Goal: Information Seeking & Learning: Learn about a topic

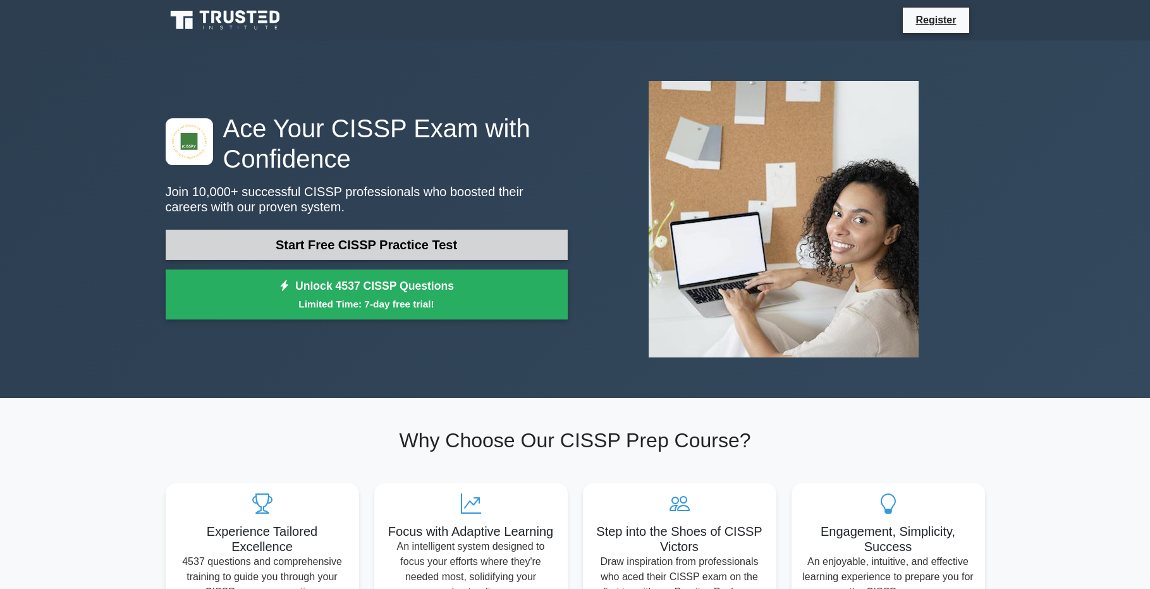
click at [450, 245] on link "Start Free CISSP Practice Test" at bounding box center [367, 245] width 402 height 30
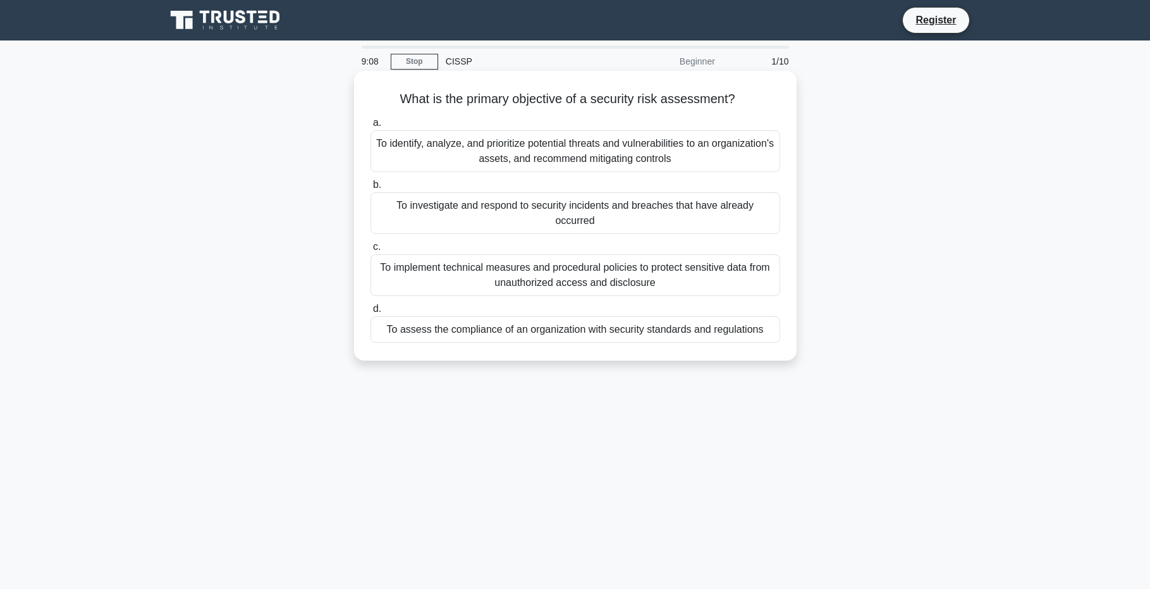
click at [677, 156] on div "To identify, analyze, and prioritize potential threats and vulnerabilities to a…" at bounding box center [576, 151] width 410 height 42
click at [371, 127] on input "a. To identify, analyze, and prioritize potential threats and vulnerabilities t…" at bounding box center [371, 123] width 0 height 8
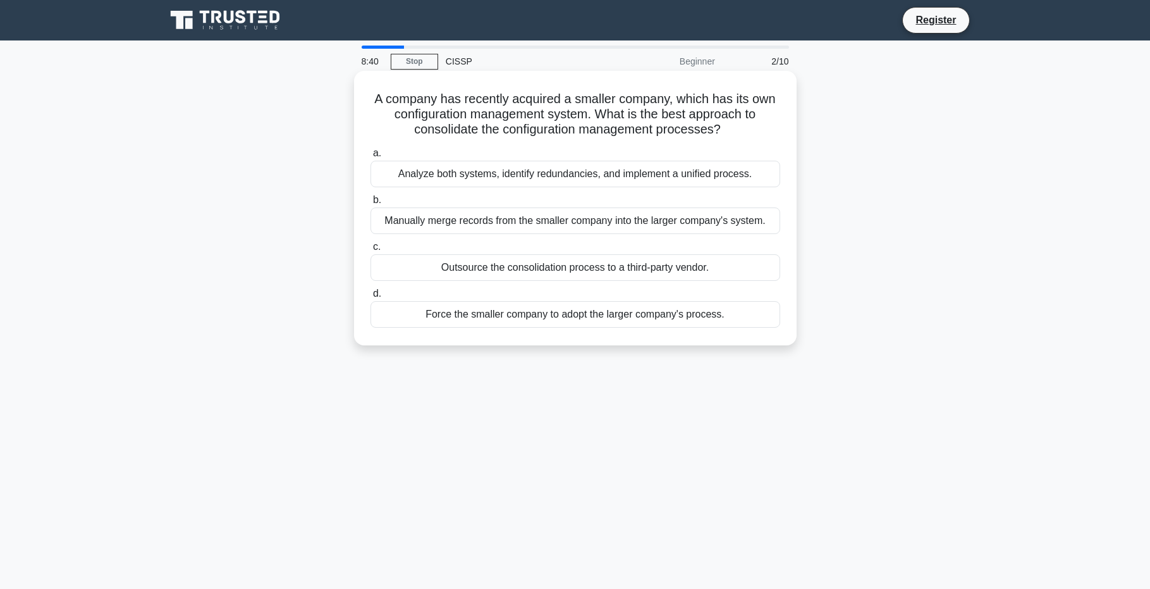
click at [696, 171] on div "Analyze both systems, identify redundancies, and implement a unified process." at bounding box center [576, 174] width 410 height 27
click at [371, 157] on input "a. Analyze both systems, identify redundancies, and implement a unified process." at bounding box center [371, 153] width 0 height 8
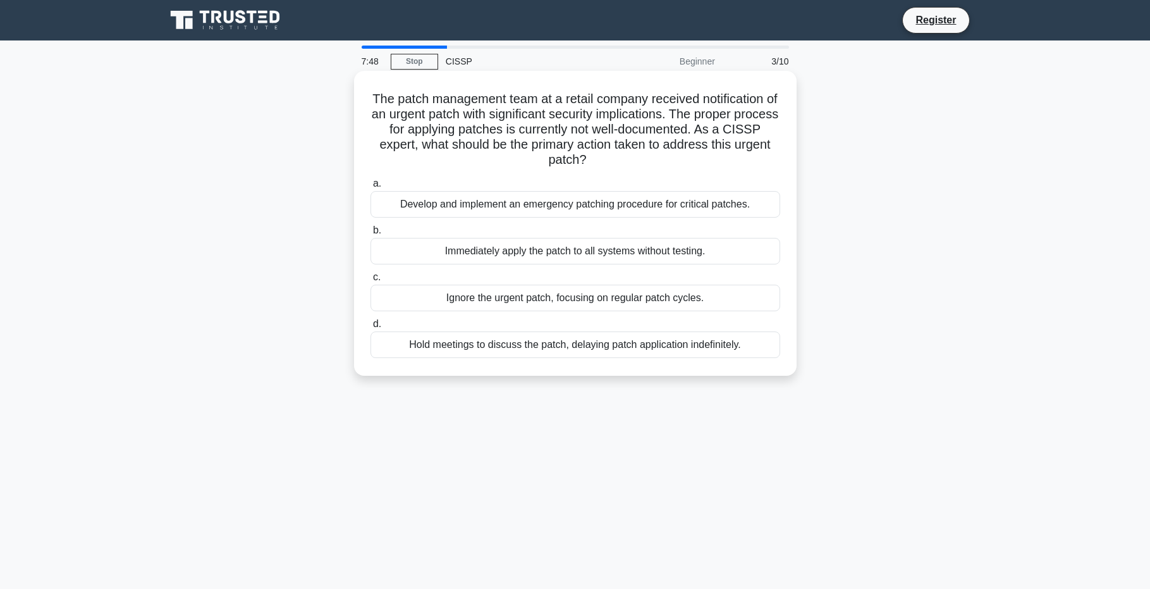
click at [652, 206] on div "Develop and implement an emergency patching procedure for critical patches." at bounding box center [576, 204] width 410 height 27
click at [371, 188] on input "a. Develop and implement an emergency patching procedure for critical patches." at bounding box center [371, 184] width 0 height 8
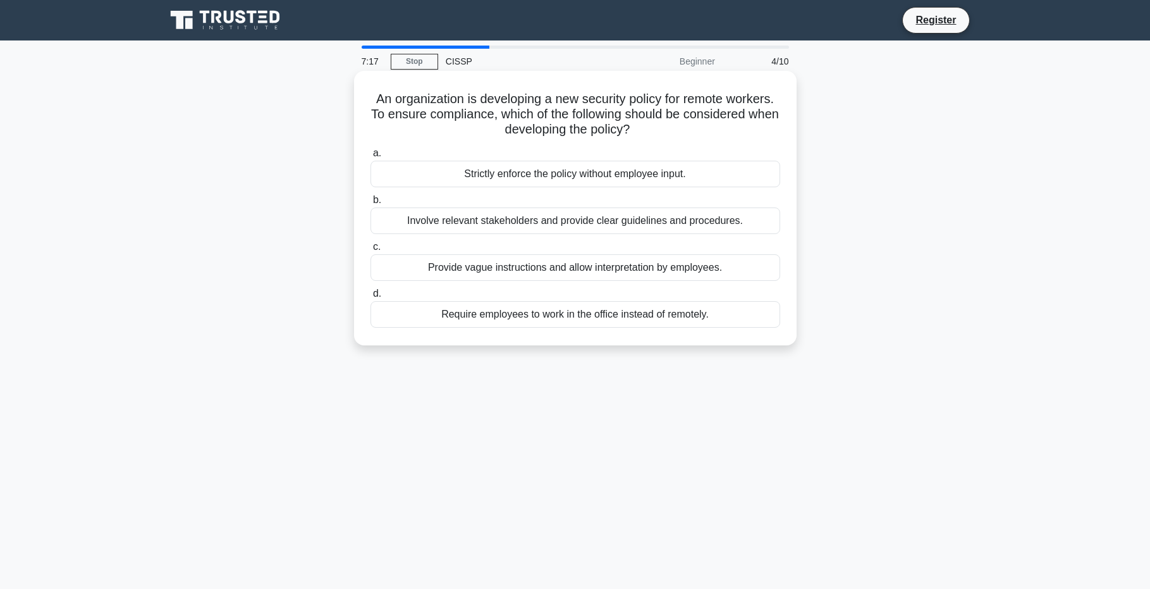
click at [580, 223] on div "Involve relevant stakeholders and provide clear guidelines and procedures." at bounding box center [576, 220] width 410 height 27
click at [371, 204] on input "b. Involve relevant stakeholders and provide clear guidelines and procedures." at bounding box center [371, 200] width 0 height 8
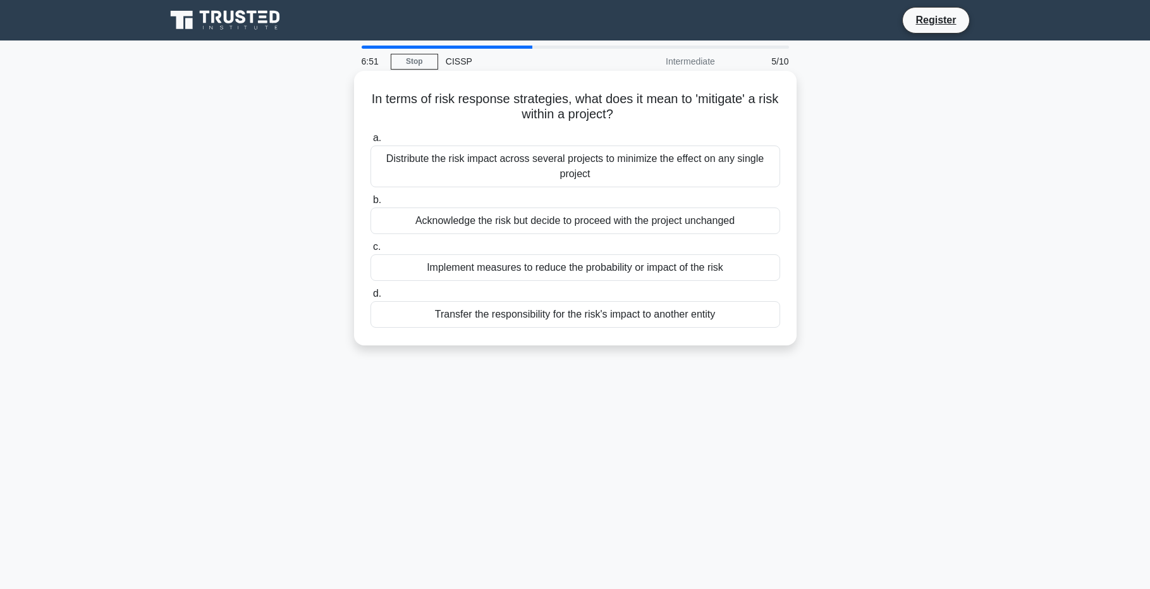
click at [704, 266] on div "Implement measures to reduce the probability or impact of the risk" at bounding box center [576, 267] width 410 height 27
click at [371, 251] on input "c. Implement measures to reduce the probability or impact of the risk" at bounding box center [371, 247] width 0 height 8
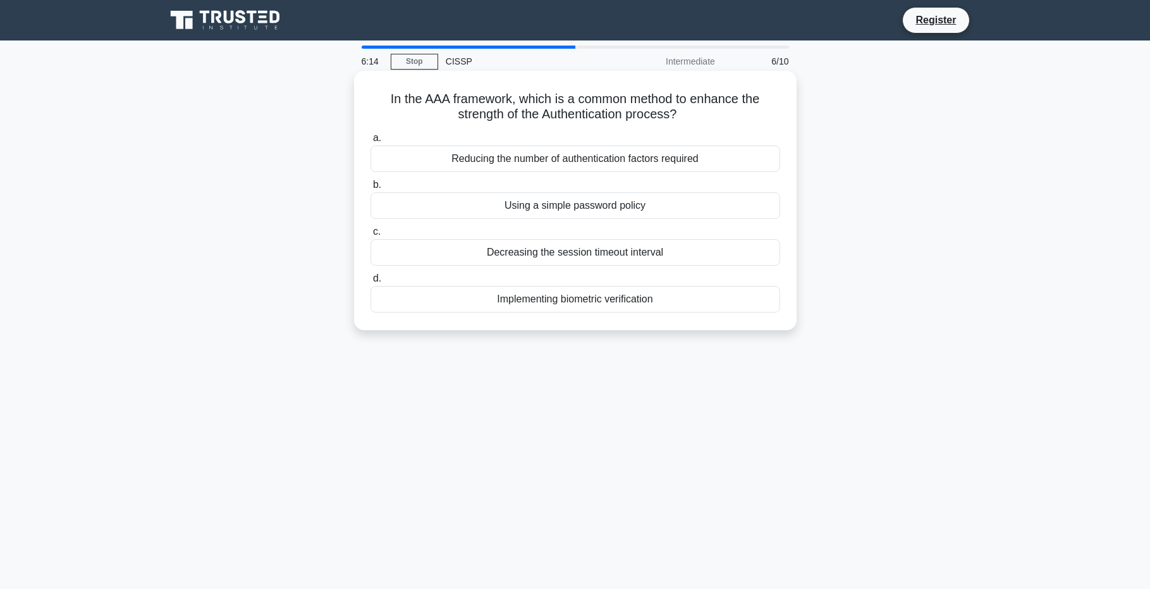
click at [604, 298] on div "Implementing biometric verification" at bounding box center [576, 299] width 410 height 27
click at [371, 283] on input "d. Implementing biometric verification" at bounding box center [371, 278] width 0 height 8
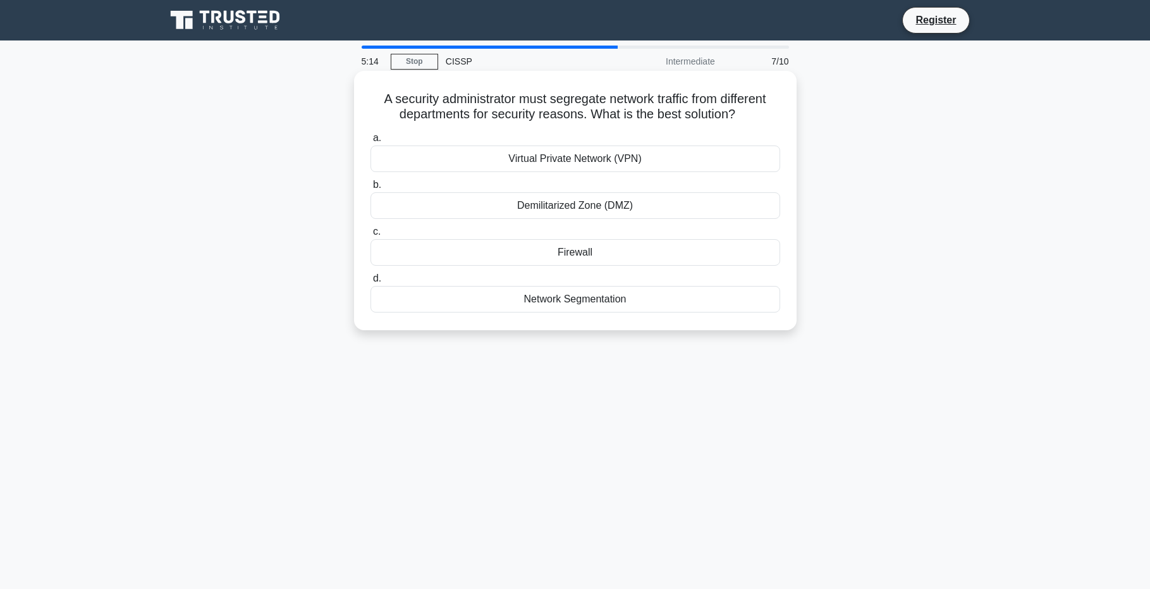
click at [615, 205] on div "Demilitarized Zone (DMZ)" at bounding box center [576, 205] width 410 height 27
click at [371, 189] on input "b. Demilitarized Zone (DMZ)" at bounding box center [371, 185] width 0 height 8
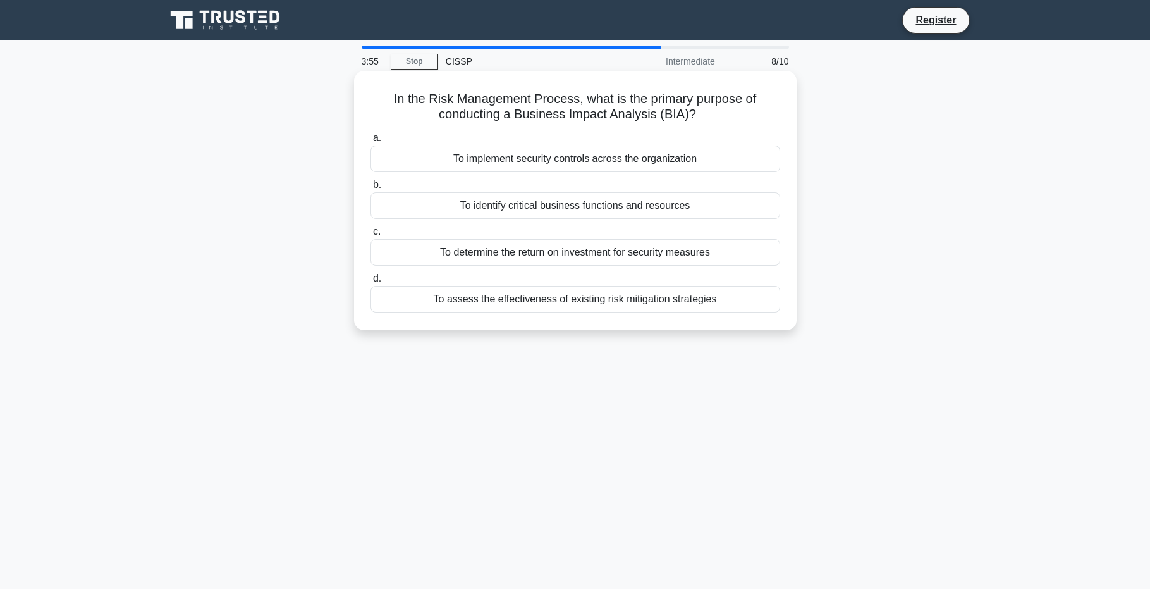
click at [721, 252] on div "To determine the return on investment for security measures" at bounding box center [576, 252] width 410 height 27
click at [371, 236] on input "c. To determine the return on investment for security measures" at bounding box center [371, 232] width 0 height 8
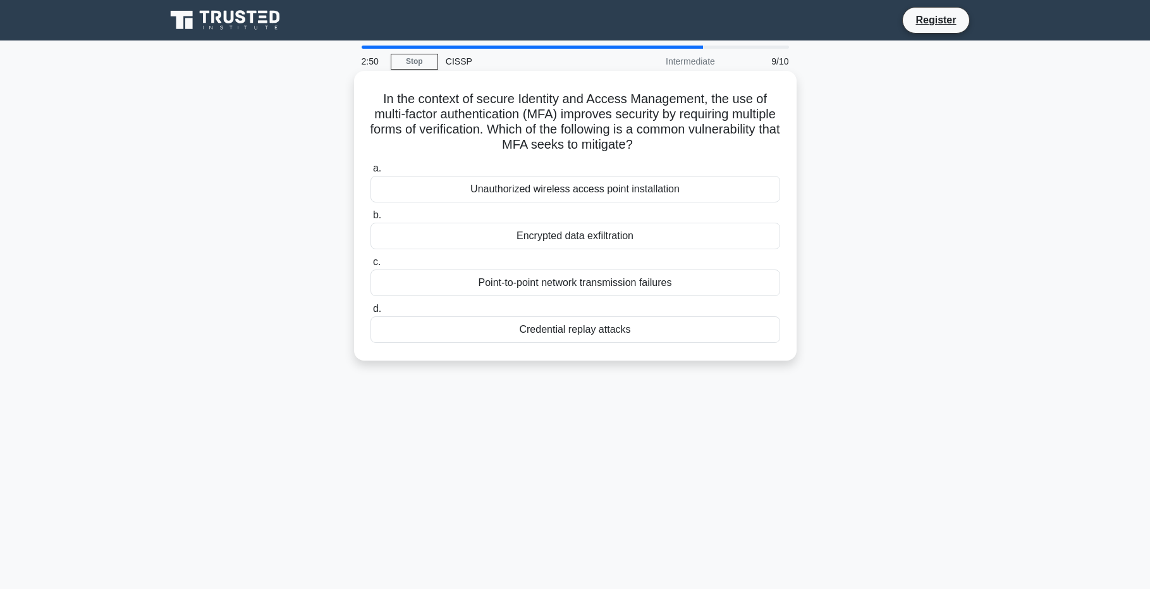
click at [592, 328] on div "Credential replay attacks" at bounding box center [576, 329] width 410 height 27
click at [371, 313] on input "d. Credential replay attacks" at bounding box center [371, 309] width 0 height 8
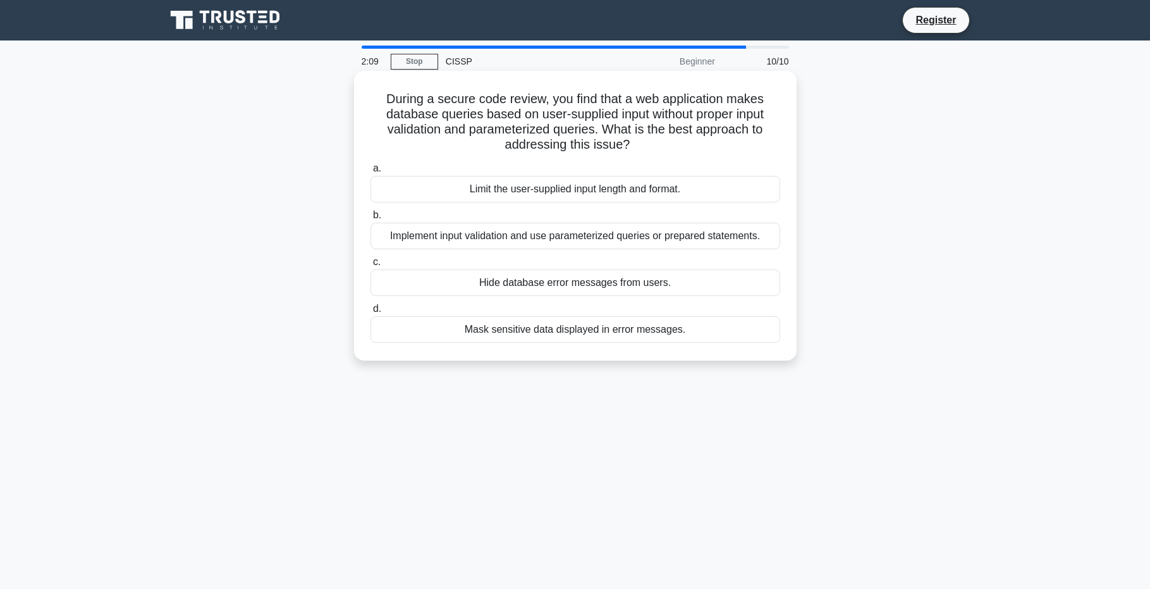
click at [663, 237] on div "Implement input validation and use parameterized queries or prepared statements." at bounding box center [576, 236] width 410 height 27
click at [371, 219] on input "b. Implement input validation and use parameterized queries or prepared stateme…" at bounding box center [371, 215] width 0 height 8
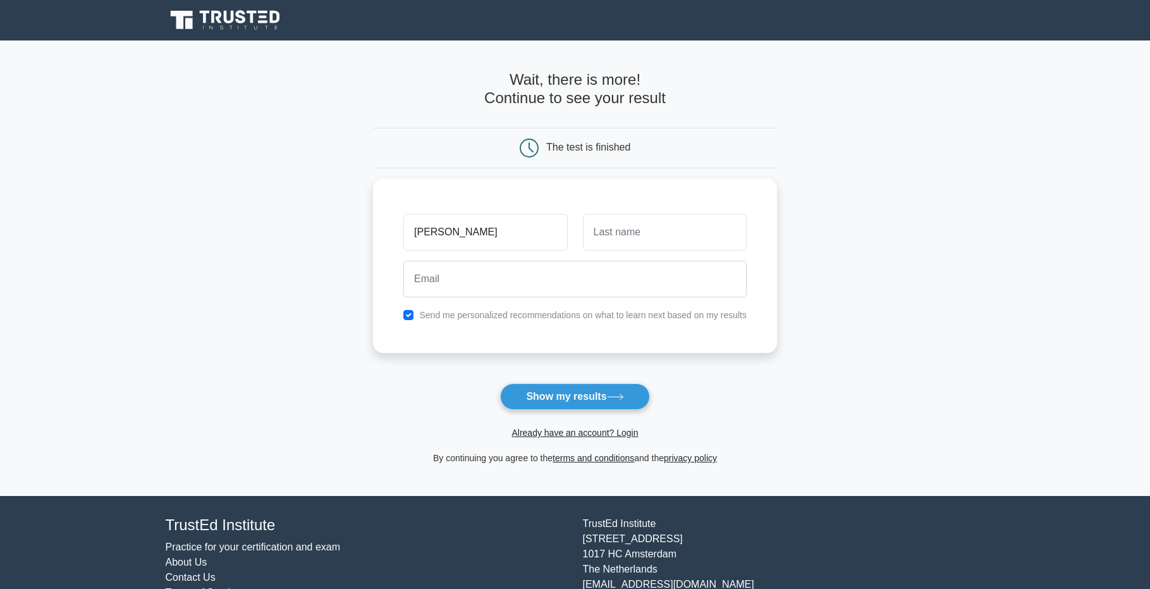
type input "Katie"
type input "Burke"
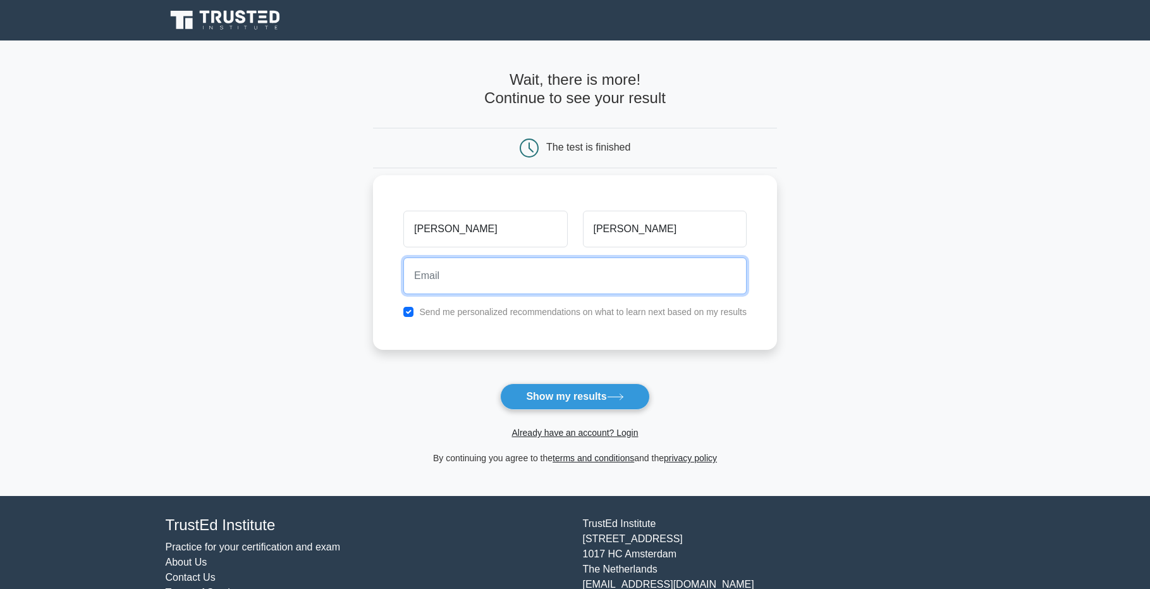
click at [576, 264] on input "email" at bounding box center [574, 275] width 343 height 37
click at [713, 280] on input "outsidekatie@gmail" at bounding box center [574, 275] width 343 height 37
type input "outsidekatie@gmail.com"
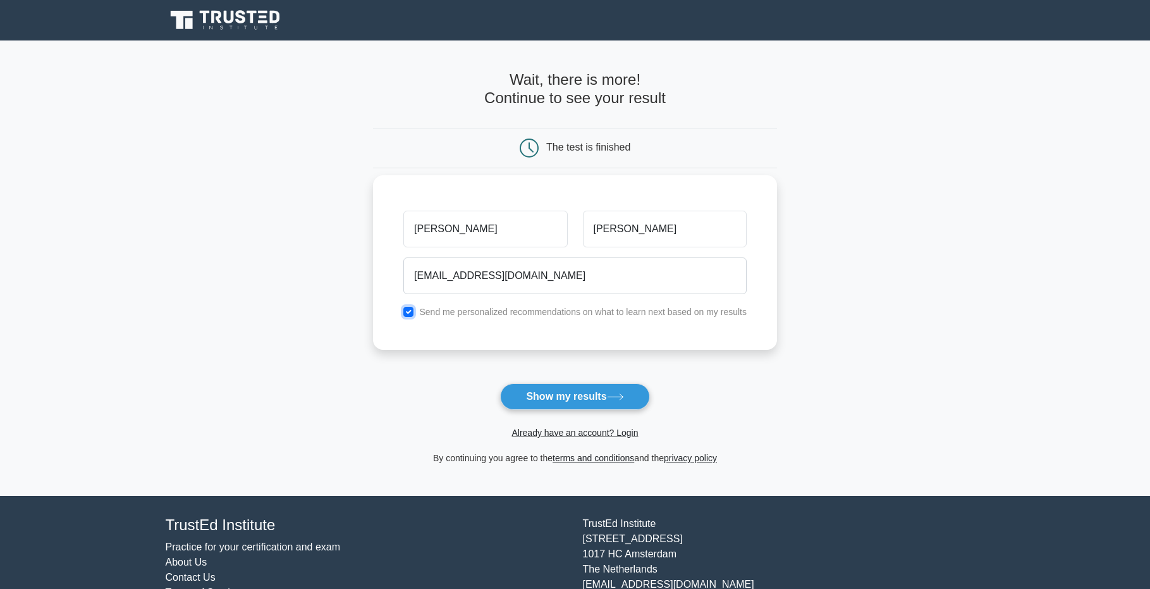
click at [413, 311] on input "checkbox" at bounding box center [408, 312] width 10 height 10
checkbox input "false"
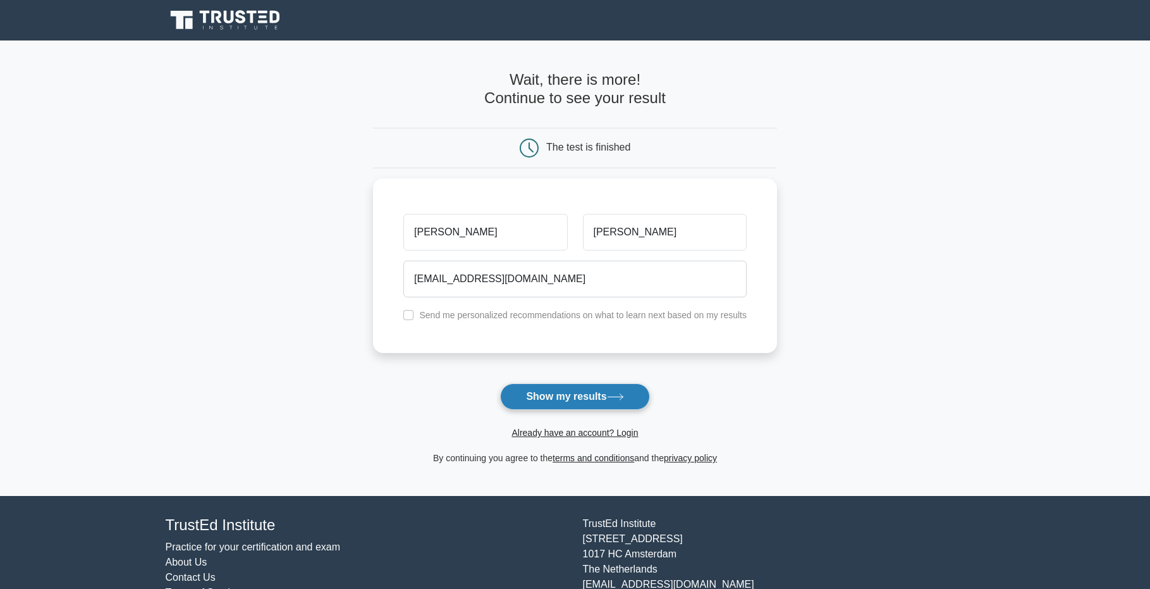
click at [589, 394] on button "Show my results" at bounding box center [574, 396] width 149 height 27
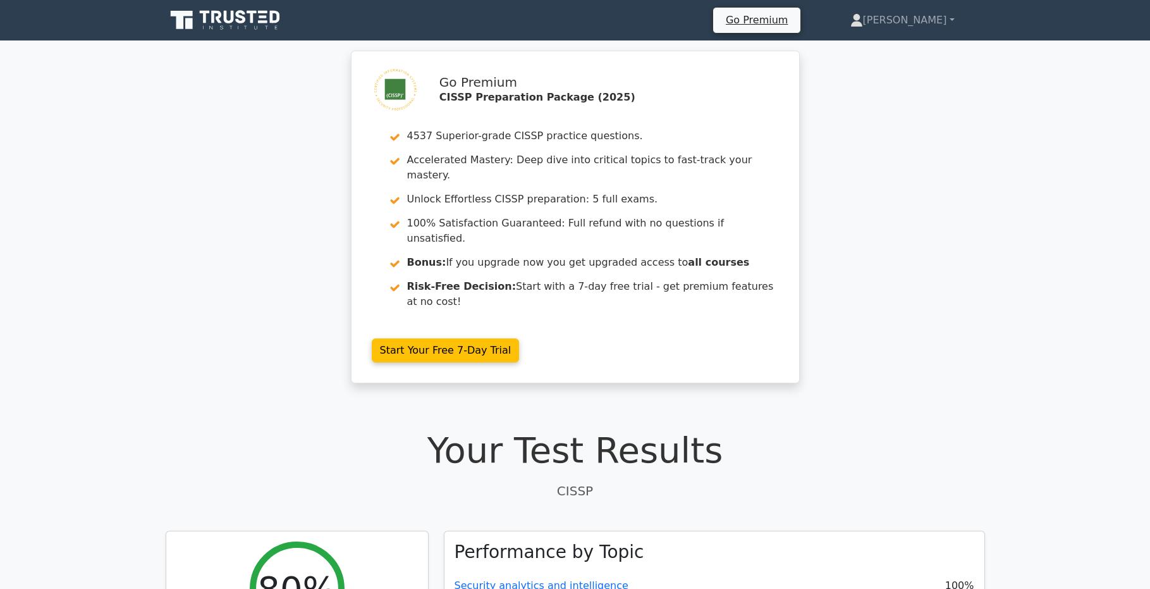
click at [983, 302] on div "Go Premium CISSP Preparation Package (2025) 4537 Superior-grade CISSP practice …" at bounding box center [575, 225] width 1150 height 348
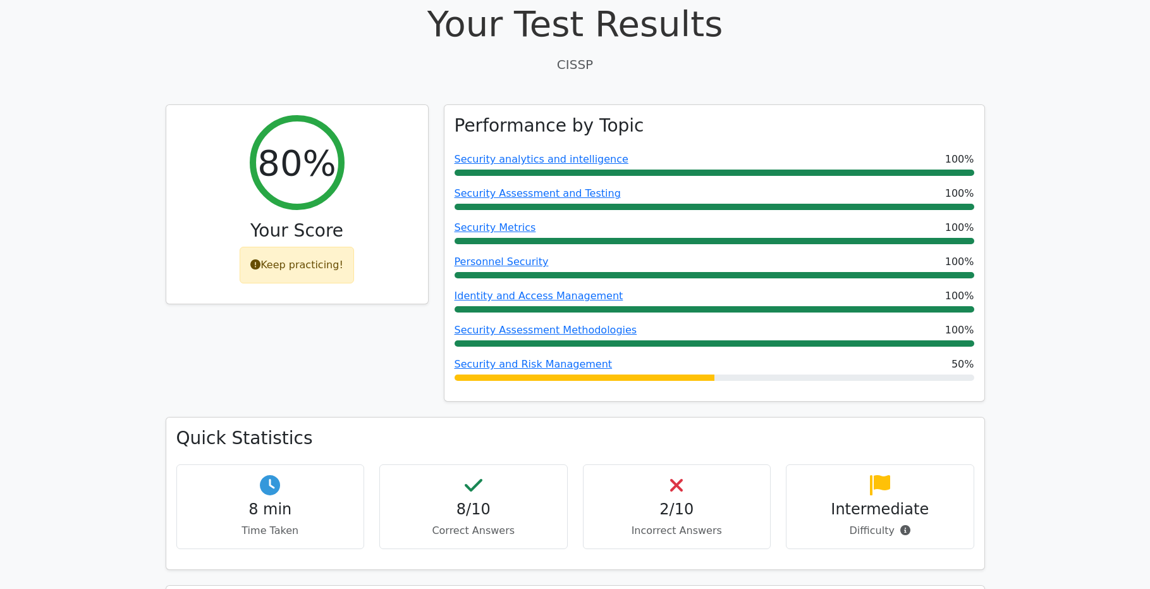
scroll to position [506, 0]
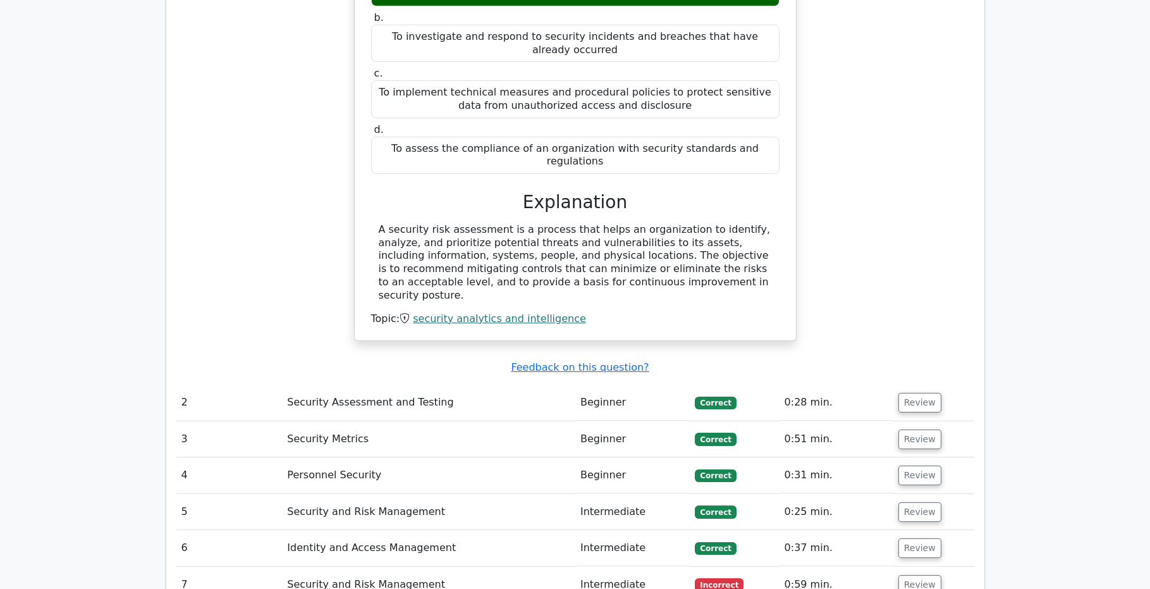
scroll to position [1328, 0]
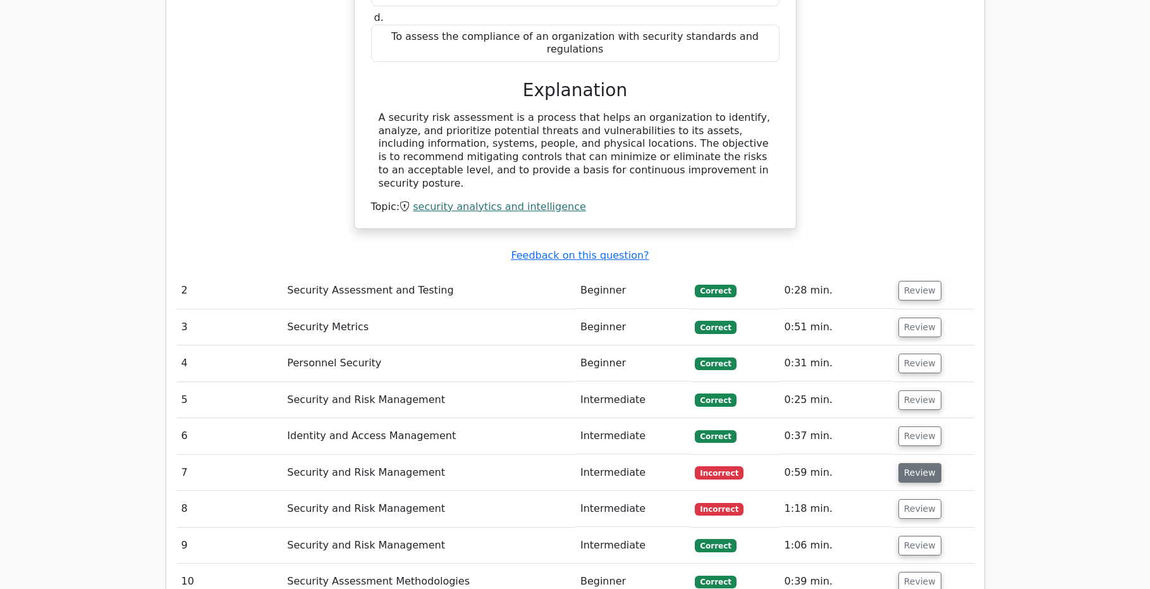
click at [916, 463] on button "Review" at bounding box center [919, 473] width 43 height 20
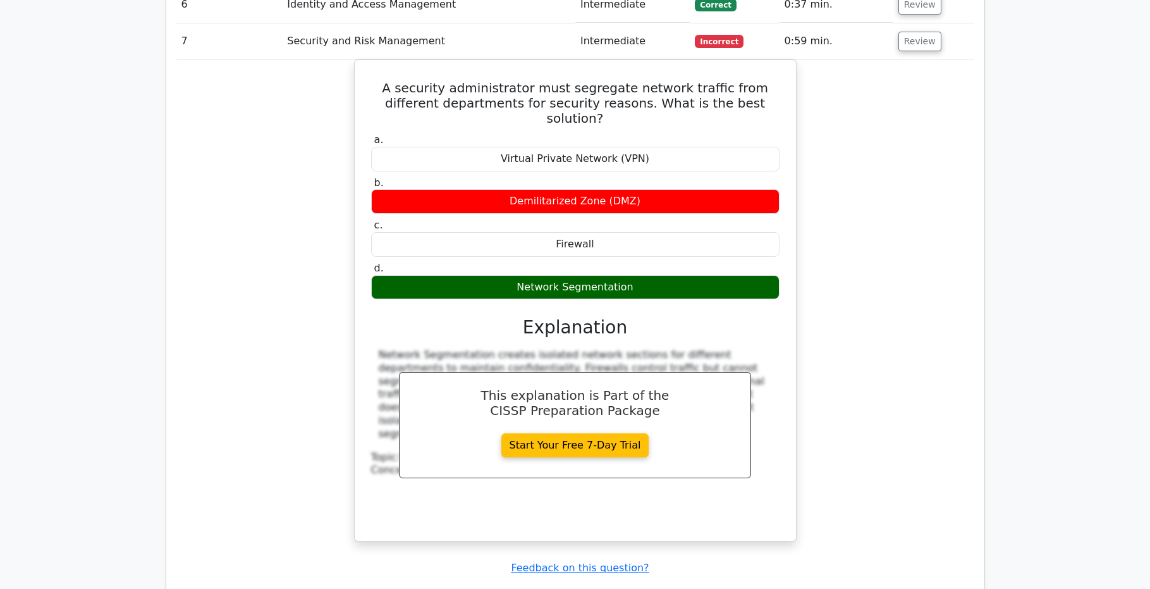
scroll to position [1897, 0]
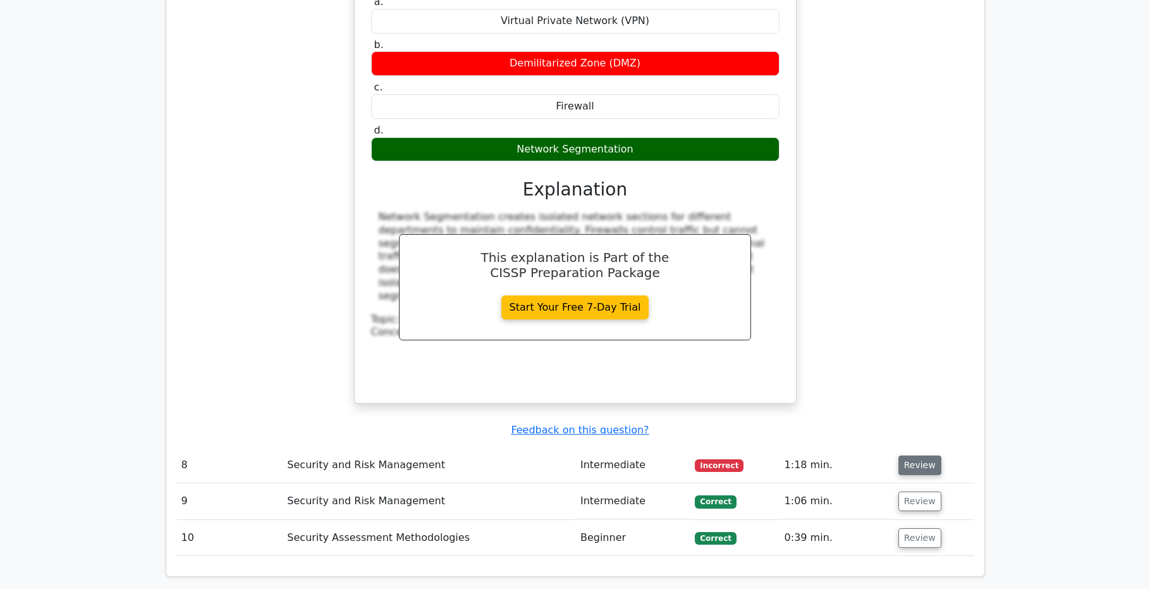
click at [912, 455] on button "Review" at bounding box center [919, 465] width 43 height 20
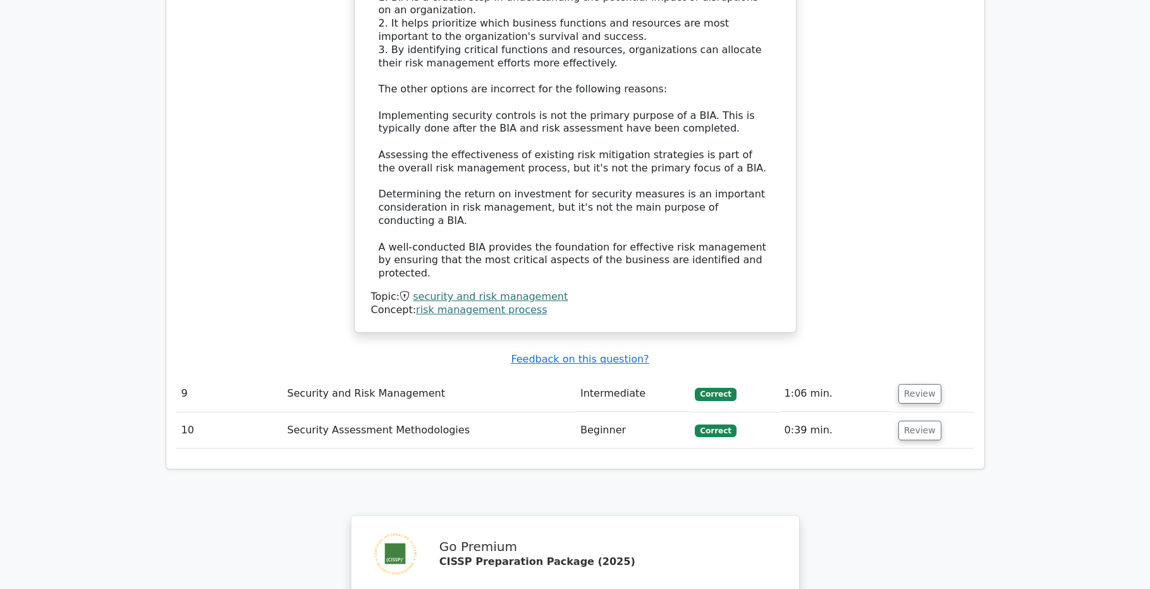
scroll to position [3035, 0]
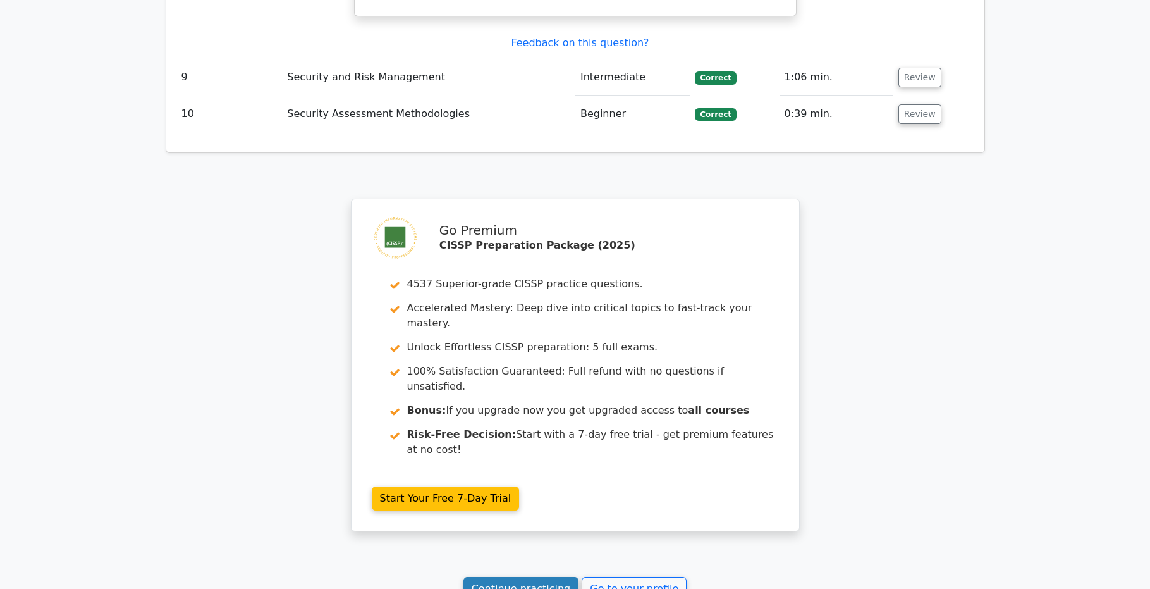
click at [507, 577] on link "Continue practicing" at bounding box center [521, 589] width 116 height 24
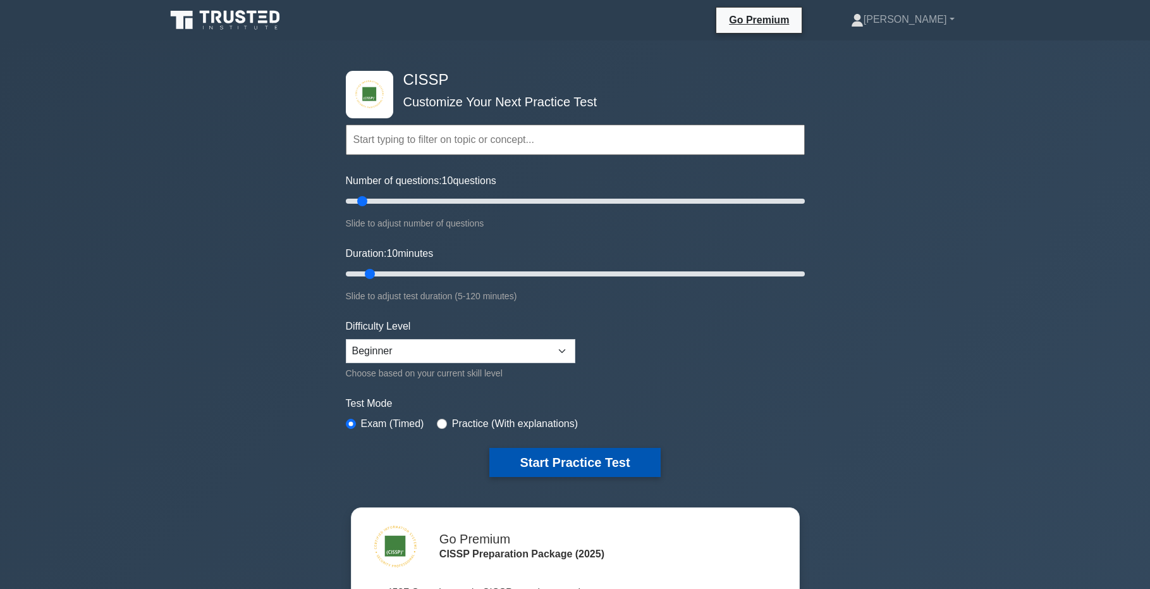
click at [591, 463] on button "Start Practice Test" at bounding box center [574, 462] width 171 height 29
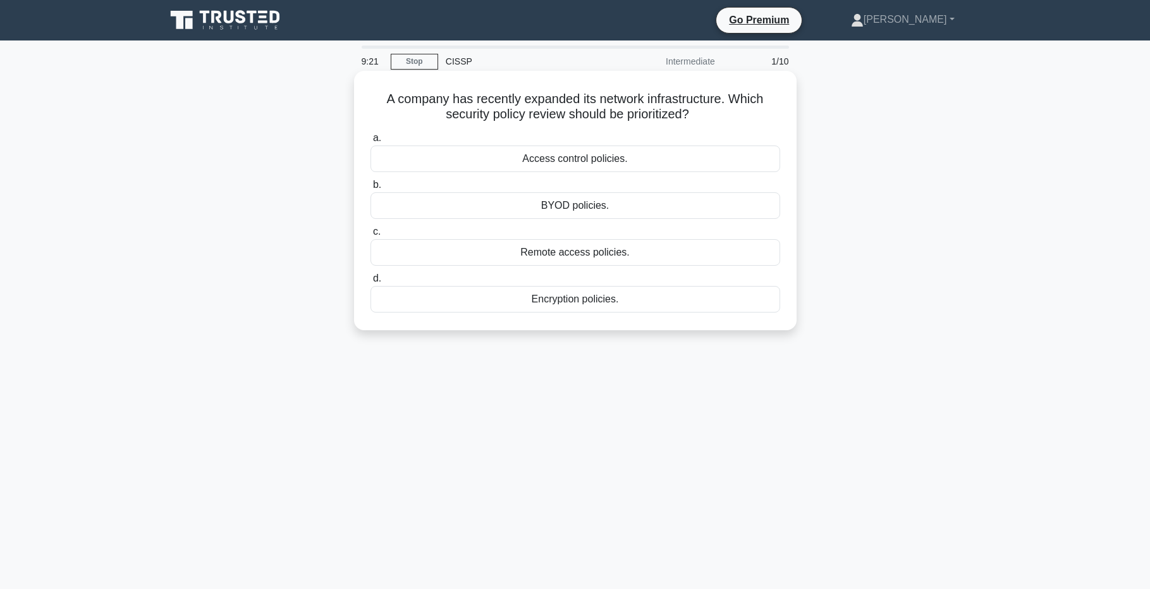
click at [615, 161] on div "Access control policies." at bounding box center [576, 158] width 410 height 27
click at [371, 142] on input "a. Access control policies." at bounding box center [371, 138] width 0 height 8
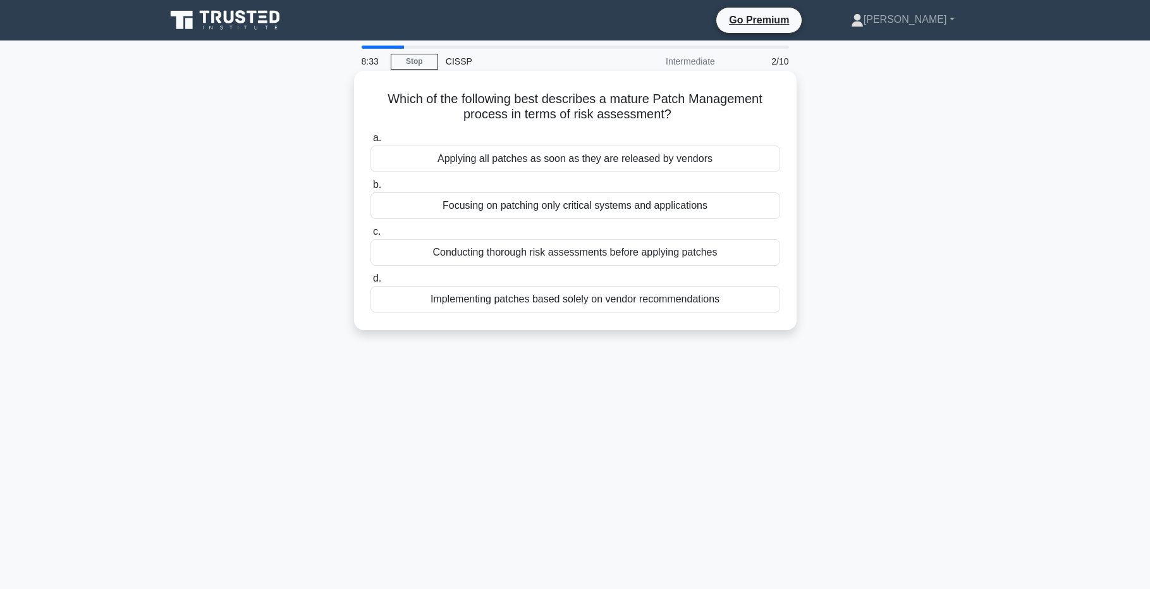
click at [667, 250] on div "Conducting thorough risk assessments before applying patches" at bounding box center [576, 252] width 410 height 27
click at [371, 236] on input "c. Conducting thorough risk assessments before applying patches" at bounding box center [371, 232] width 0 height 8
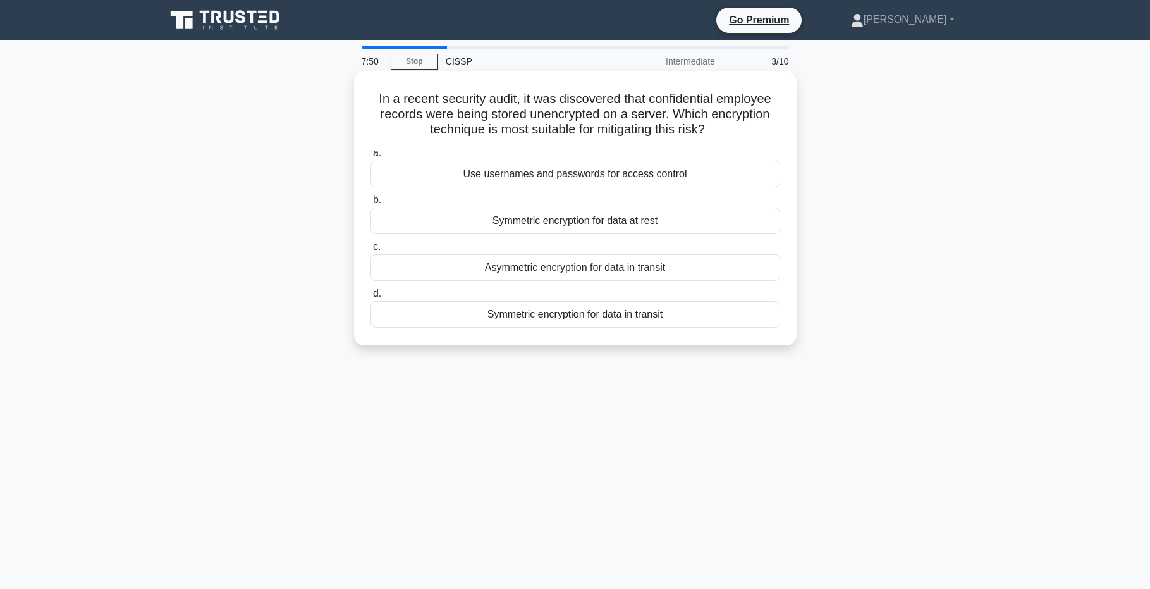
click at [625, 218] on div "Symmetric encryption for data at rest" at bounding box center [576, 220] width 410 height 27
click at [371, 204] on input "b. Symmetric encryption for data at rest" at bounding box center [371, 200] width 0 height 8
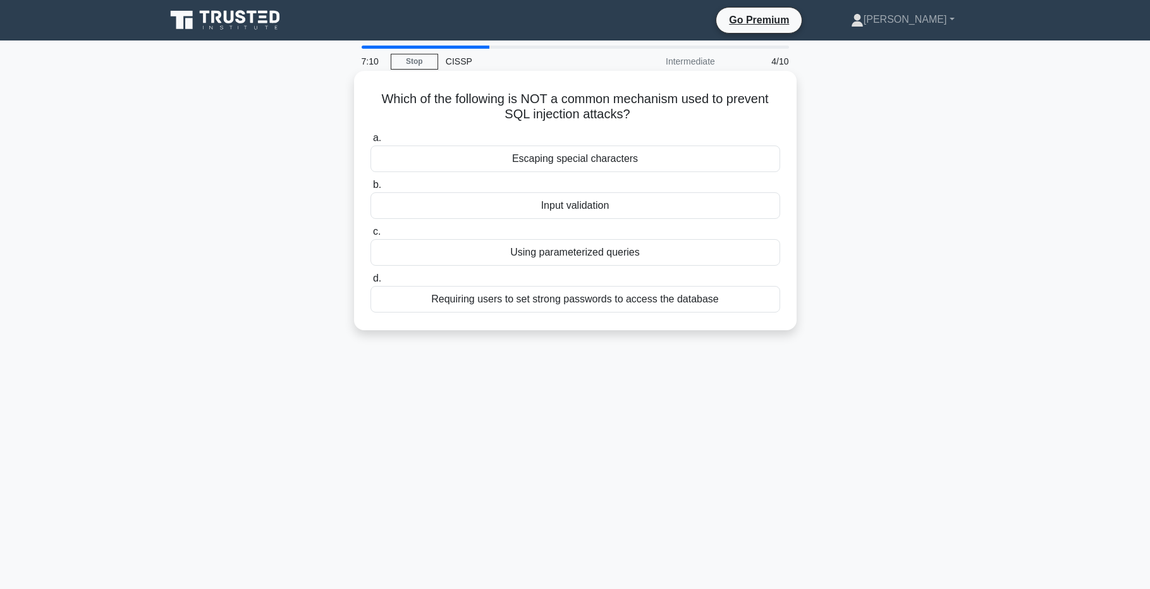
click at [601, 160] on div "Escaping special characters" at bounding box center [576, 158] width 410 height 27
click at [371, 142] on input "a. Escaping special characters" at bounding box center [371, 138] width 0 height 8
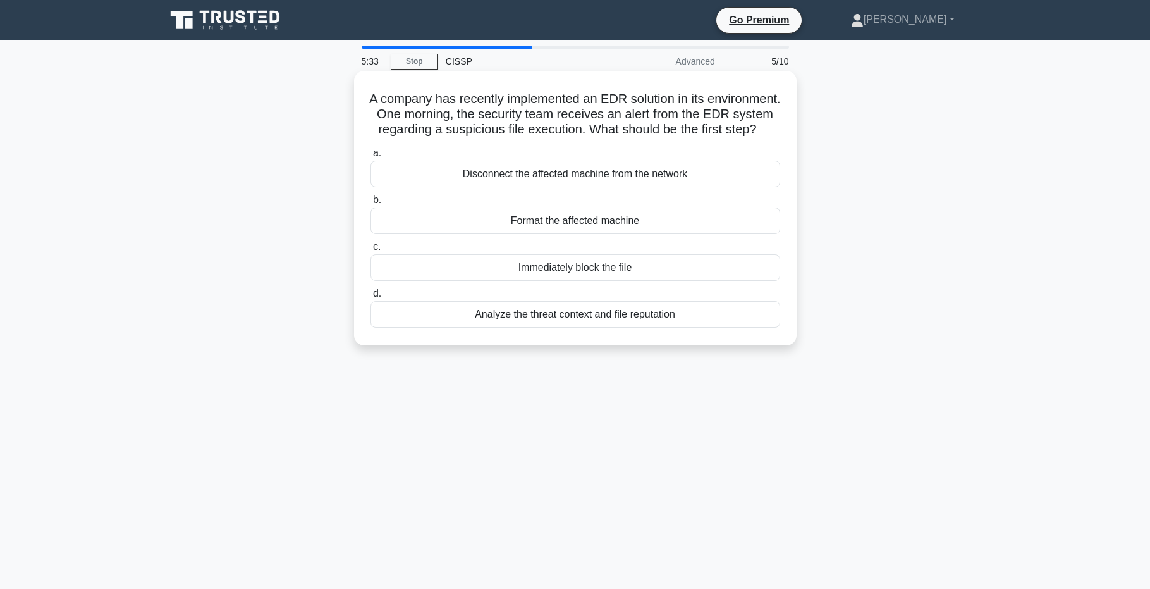
click at [696, 328] on div "Analyze the threat context and file reputation" at bounding box center [576, 314] width 410 height 27
click at [371, 298] on input "d. Analyze the threat context and file reputation" at bounding box center [371, 294] width 0 height 8
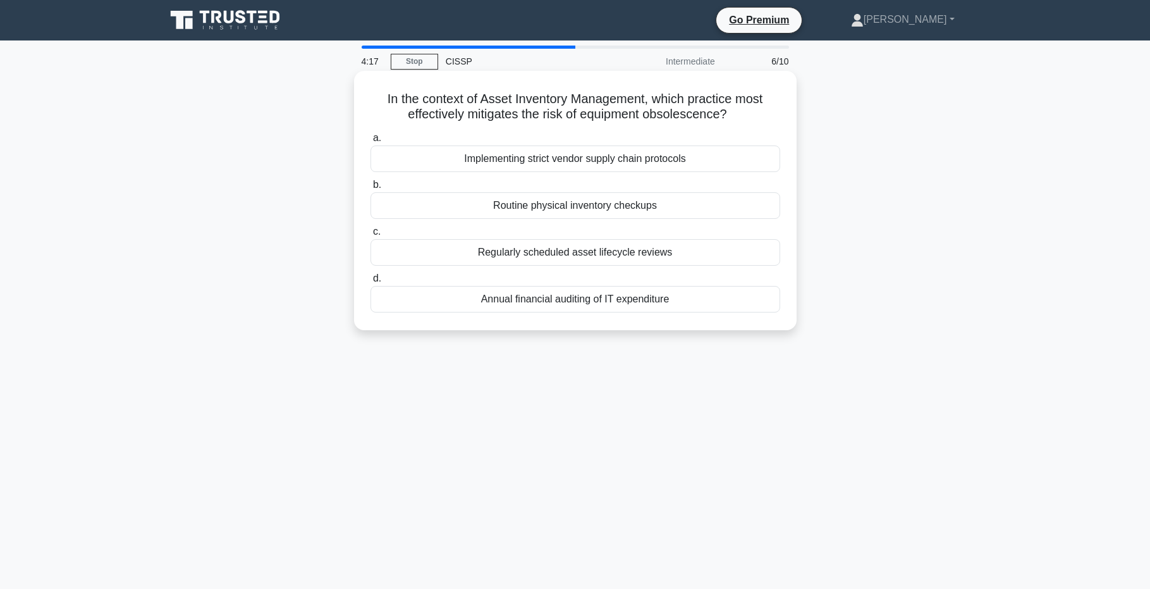
click at [694, 252] on div "Regularly scheduled asset lifecycle reviews" at bounding box center [576, 252] width 410 height 27
click at [371, 236] on input "c. Regularly scheduled asset lifecycle reviews" at bounding box center [371, 232] width 0 height 8
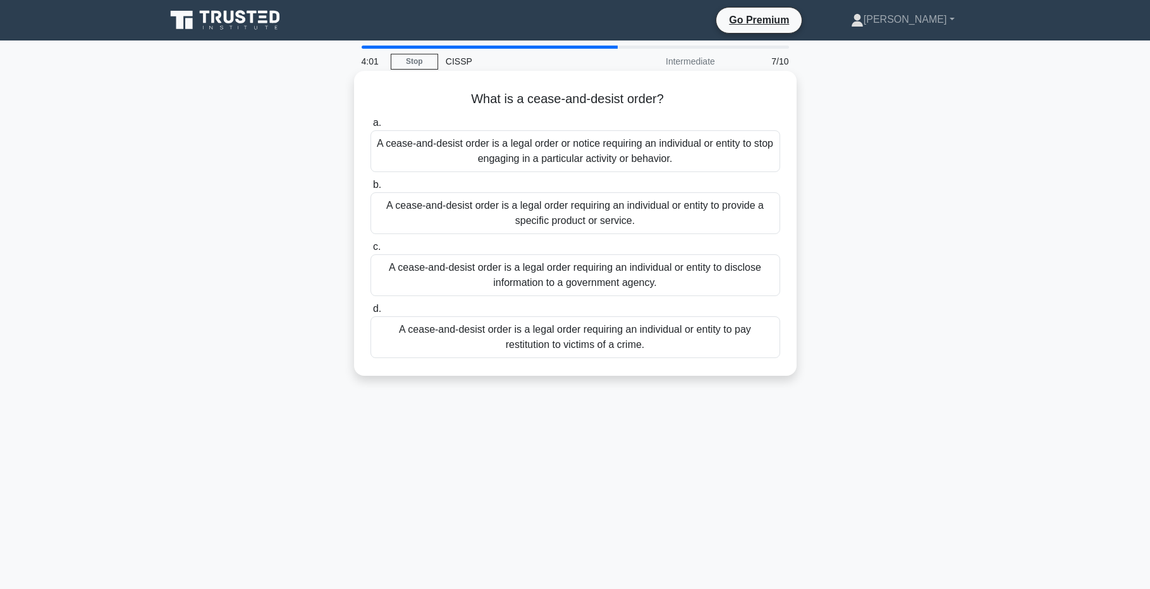
click at [699, 159] on div "A cease-and-desist order is a legal order or notice requiring an individual or …" at bounding box center [576, 151] width 410 height 42
click at [371, 127] on input "a. A cease-and-desist order is a legal order or notice requiring an individual …" at bounding box center [371, 123] width 0 height 8
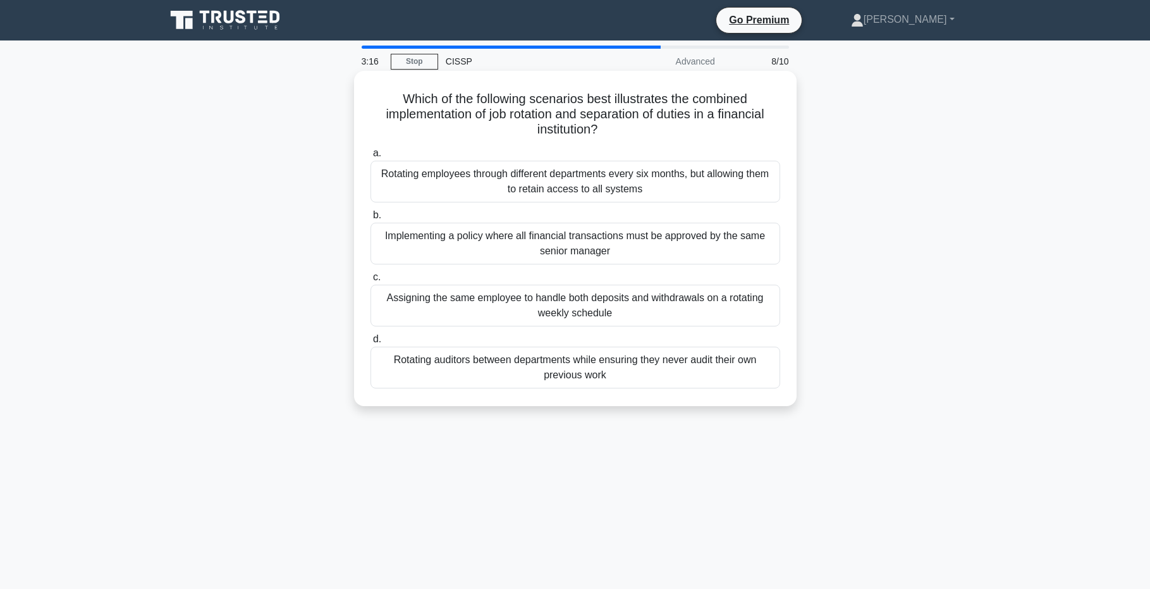
click at [608, 372] on div "Rotating auditors between departments while ensuring they never audit their own…" at bounding box center [576, 367] width 410 height 42
click at [371, 343] on input "d. Rotating auditors between departments while ensuring they never audit their …" at bounding box center [371, 339] width 0 height 8
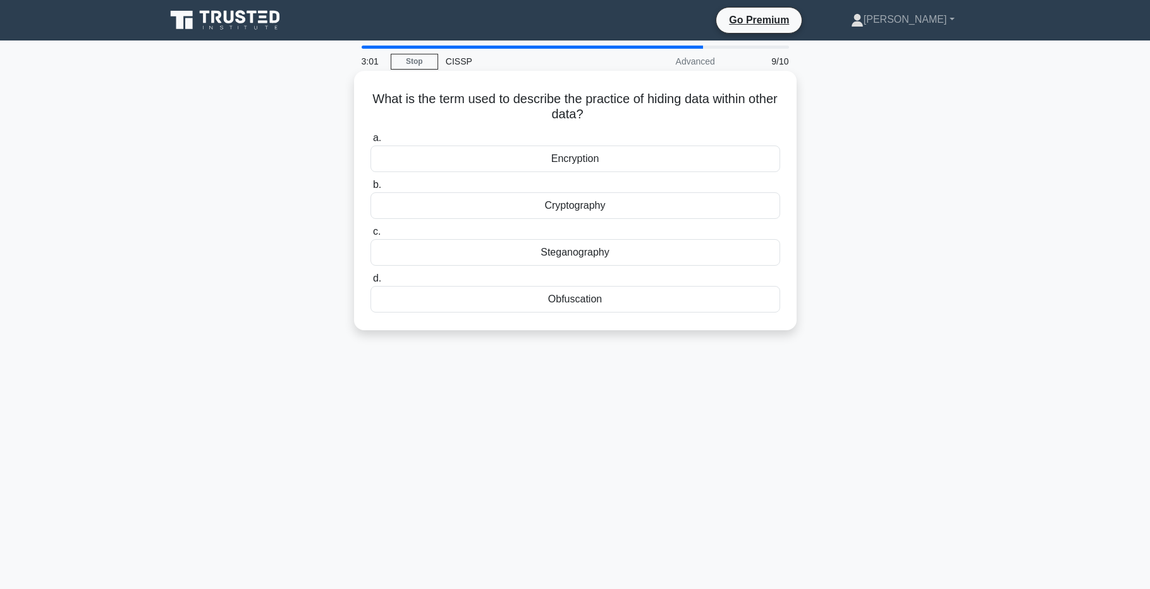
click at [562, 255] on div "Steganography" at bounding box center [576, 252] width 410 height 27
click at [371, 236] on input "c. Steganography" at bounding box center [371, 232] width 0 height 8
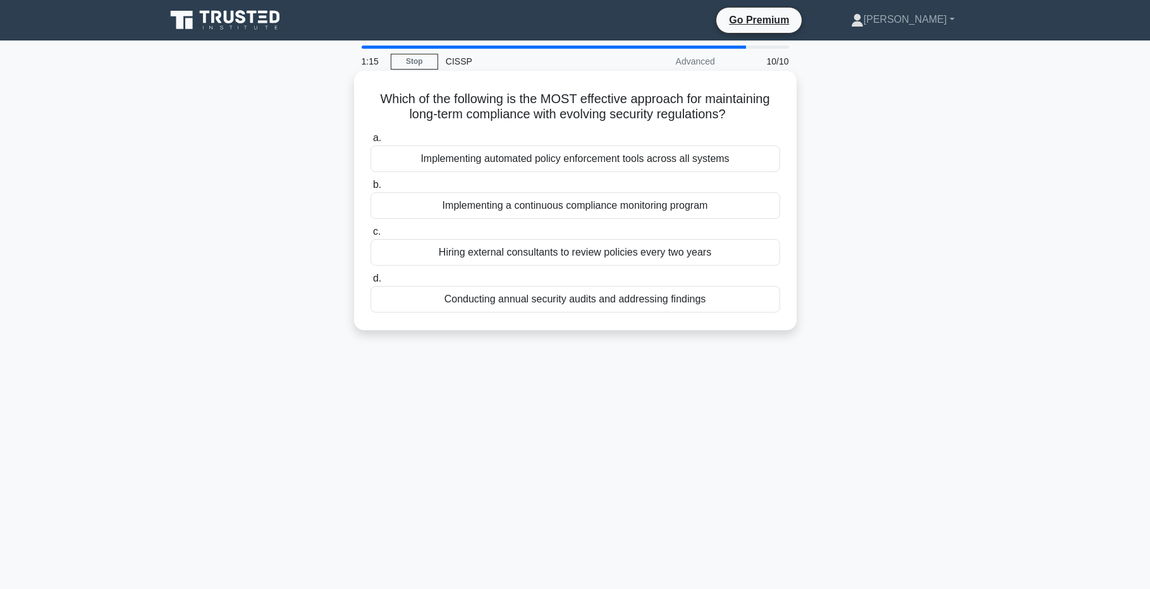
click at [698, 209] on div "Implementing a continuous compliance monitoring program" at bounding box center [576, 205] width 410 height 27
click at [371, 189] on input "b. Implementing a continuous compliance monitoring program" at bounding box center [371, 185] width 0 height 8
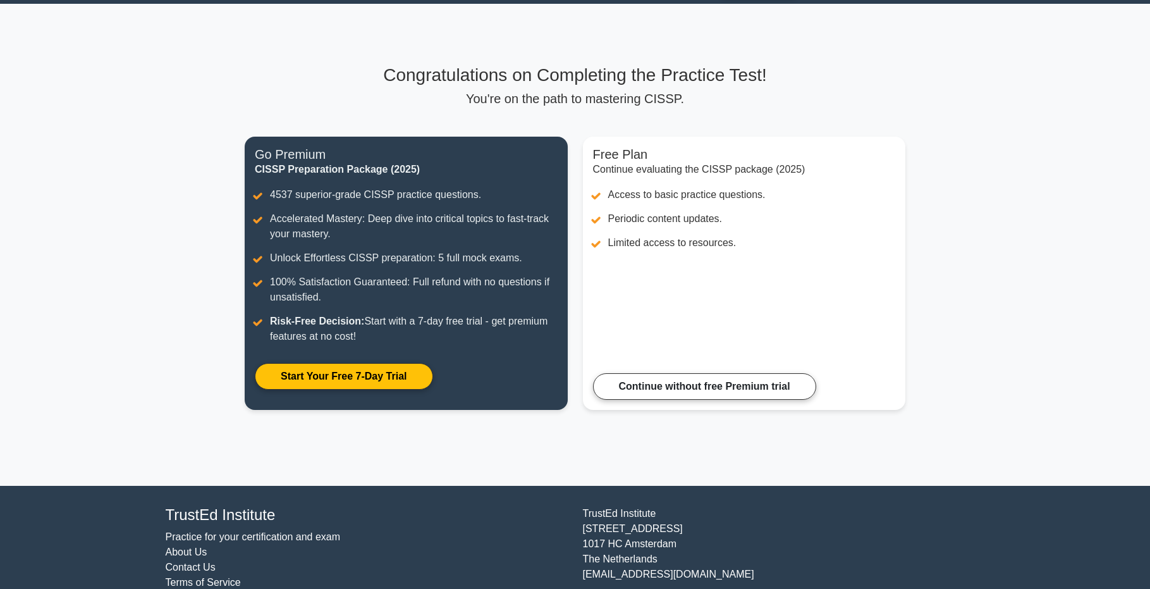
scroll to position [73, 0]
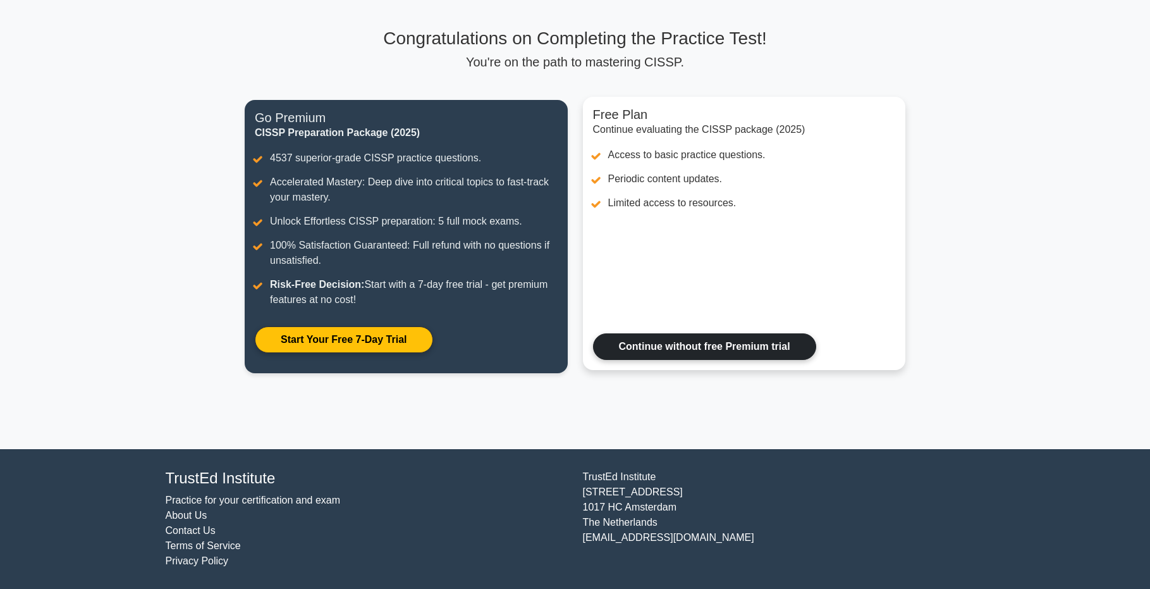
click at [719, 345] on link "Continue without free Premium trial" at bounding box center [704, 346] width 223 height 27
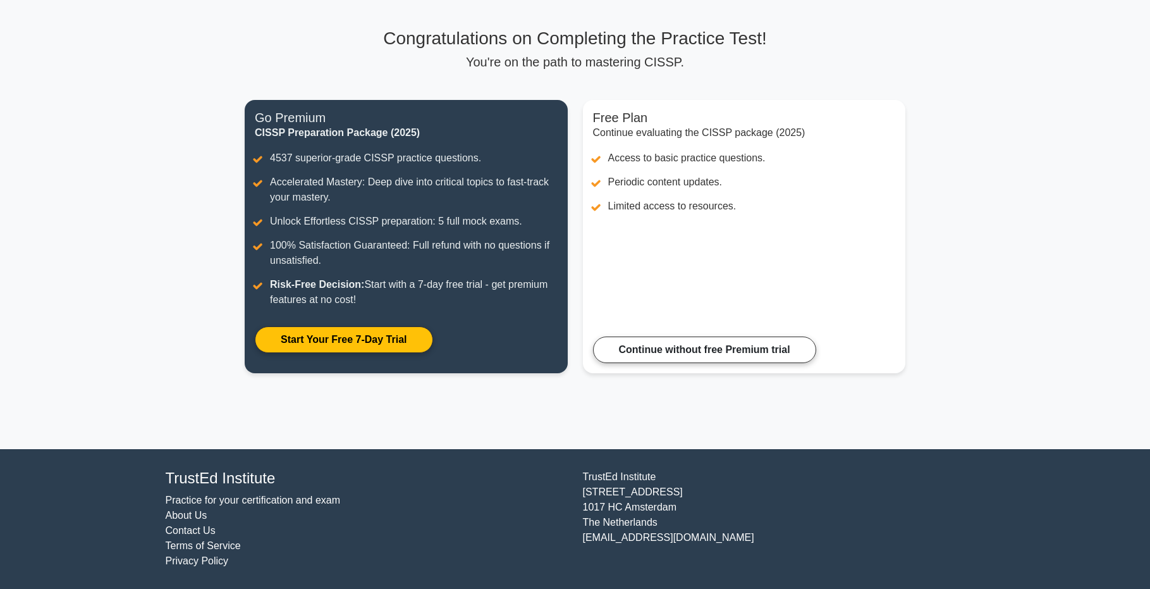
click at [1027, 190] on main "Congratulations on Completing the Practice Test! You're on the path to masterin…" at bounding box center [575, 208] width 1150 height 482
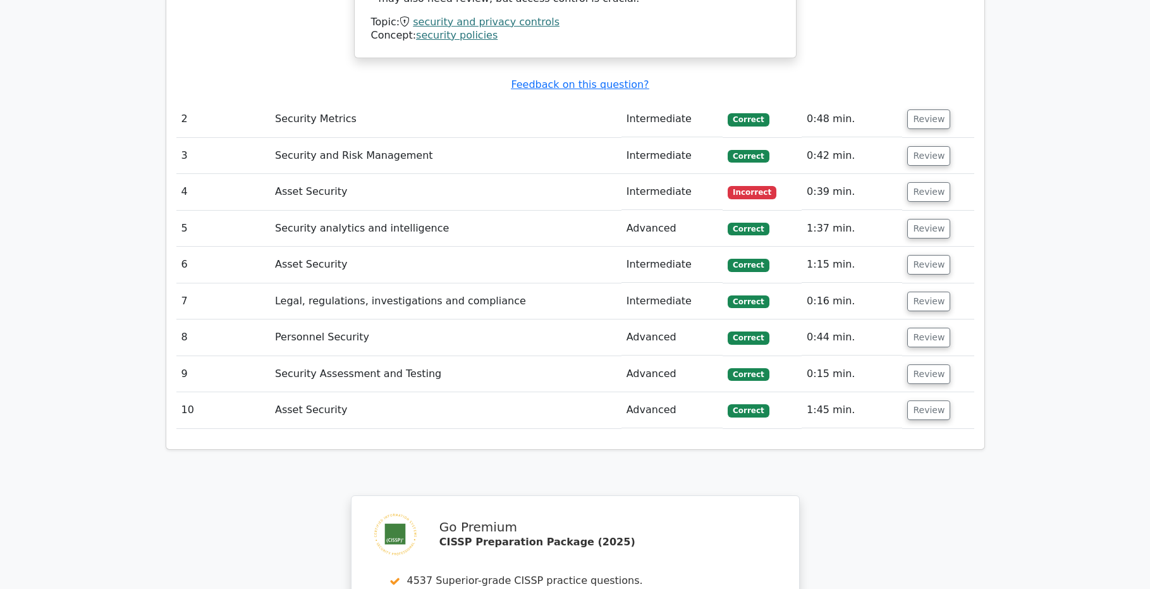
scroll to position [1454, 0]
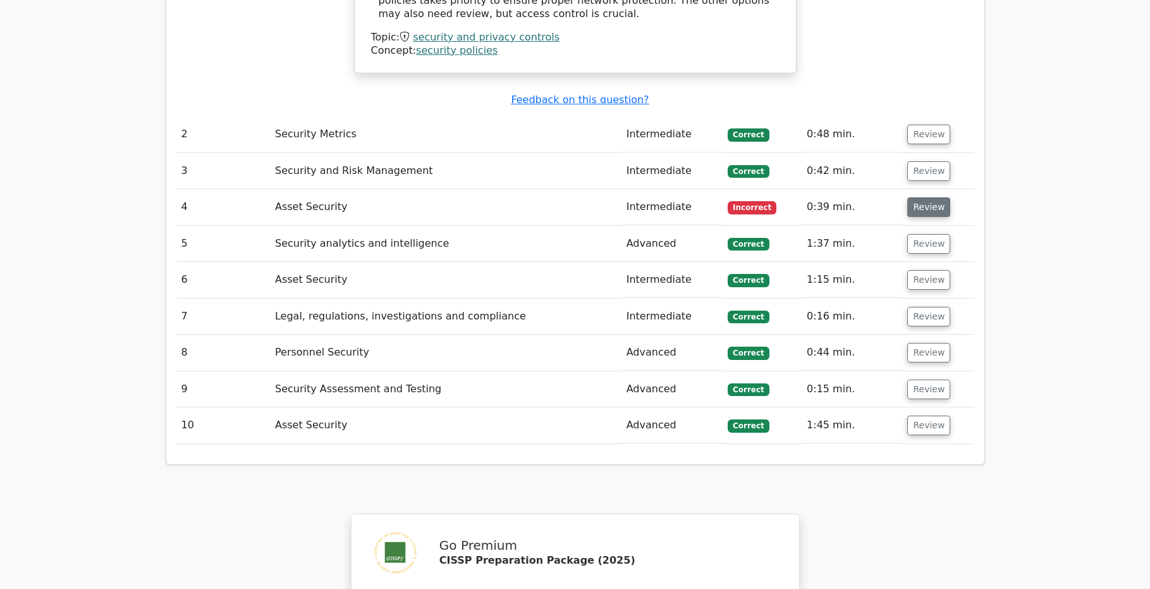
click at [926, 197] on button "Review" at bounding box center [928, 207] width 43 height 20
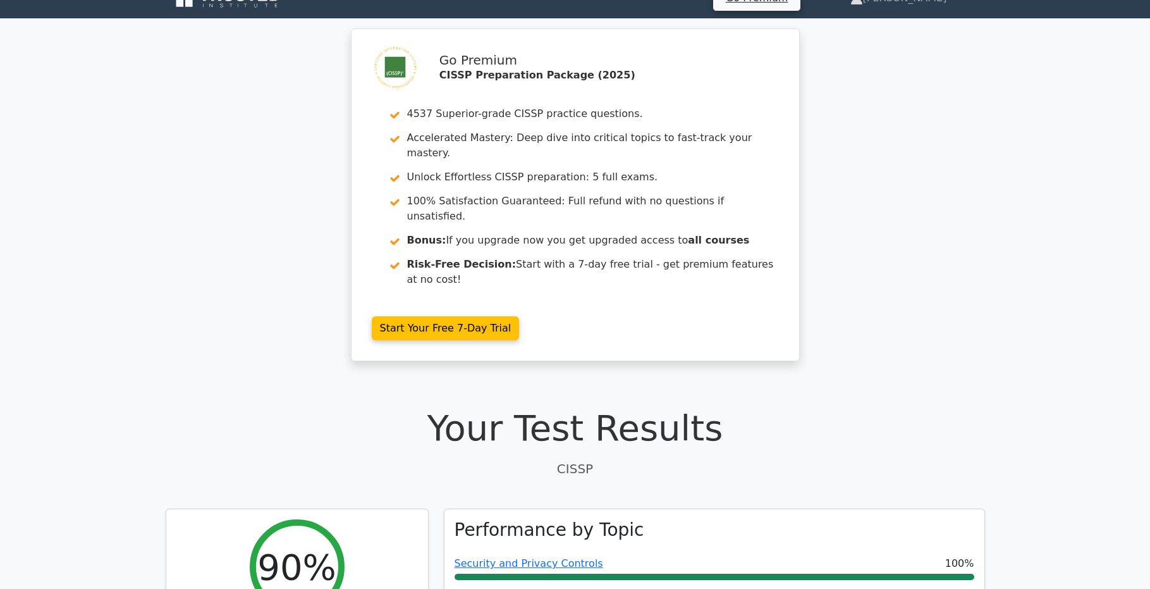
scroll to position [0, 0]
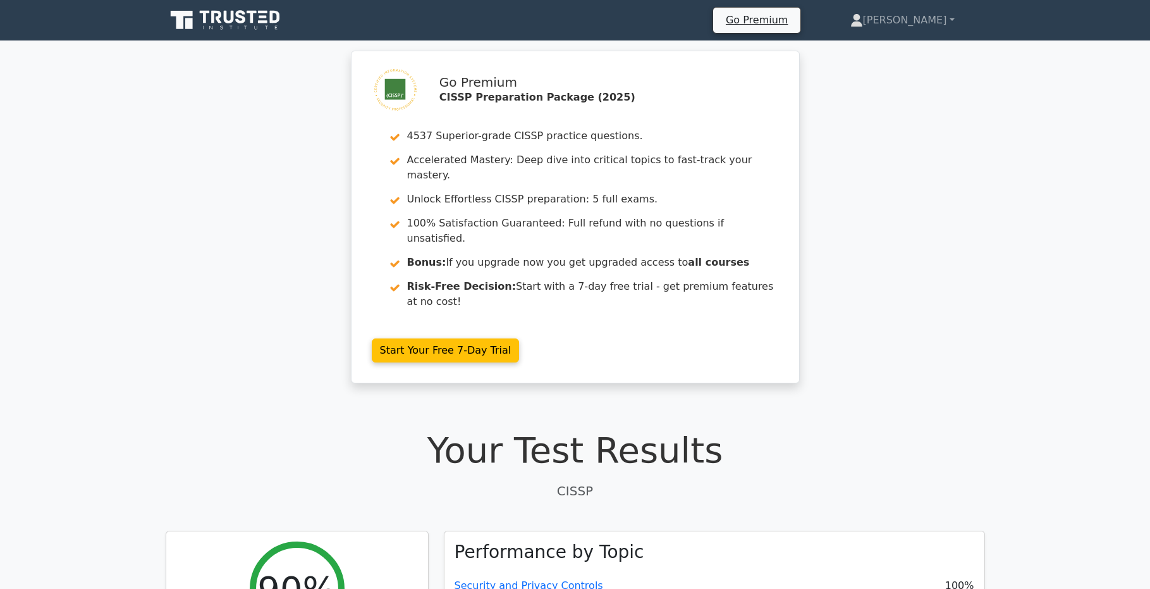
click at [1021, 343] on div "Go Premium CISSP Preparation Package (2025) 4537 Superior-grade CISSP practice …" at bounding box center [575, 225] width 1150 height 348
